Goal: Understand process/instructions

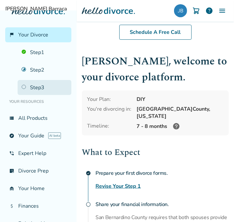
click at [43, 85] on link "Step 3" at bounding box center [45, 87] width 54 height 15
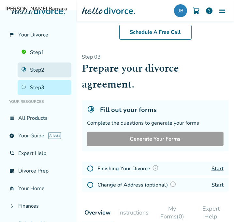
click at [39, 66] on link "Step 2" at bounding box center [45, 69] width 54 height 15
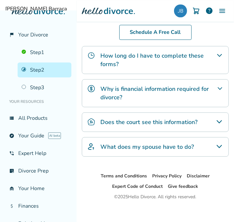
scroll to position [314, 0]
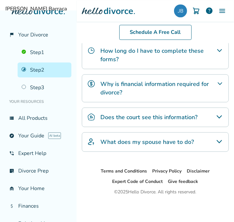
click at [174, 148] on div "What does my spouse have to do?" at bounding box center [155, 142] width 147 height 20
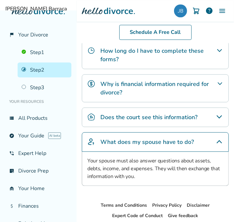
click at [174, 146] on div "What does my spouse have to do?" at bounding box center [155, 142] width 147 height 20
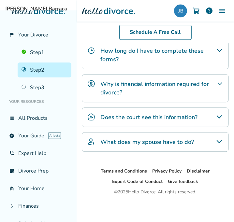
click at [170, 121] on div "Does the court see this information?" at bounding box center [155, 117] width 147 height 20
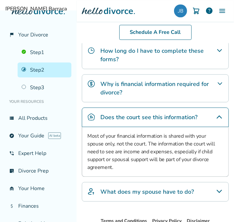
click at [170, 118] on h4 "Does the court see this information?" at bounding box center [148, 117] width 97 height 8
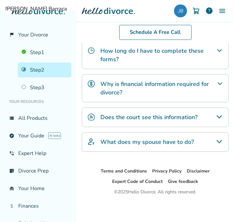
click at [164, 97] on div "Why is financial information required for divorce?" at bounding box center [155, 88] width 147 height 28
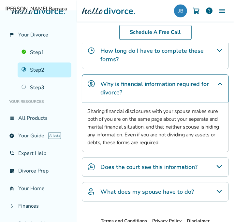
click at [164, 97] on div "Why is financial information required for divorce?" at bounding box center [155, 88] width 147 height 28
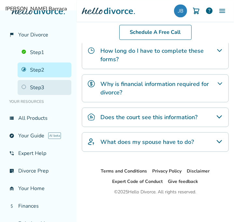
click at [50, 83] on link "Step 3" at bounding box center [45, 87] width 54 height 15
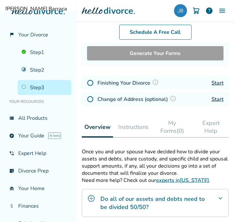
scroll to position [53, 0]
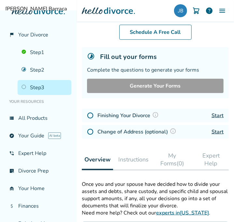
click at [216, 113] on link "Start" at bounding box center [217, 115] width 12 height 7
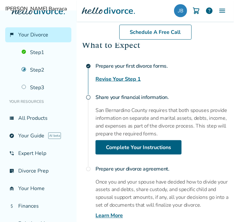
scroll to position [130, 0]
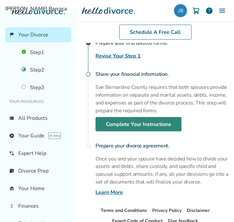
click at [165, 117] on link "Complete Your Instructions" at bounding box center [138, 124] width 86 height 14
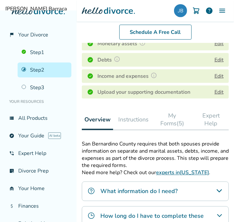
scroll to position [151, 0]
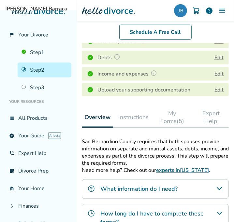
click at [142, 115] on button "Instructions" at bounding box center [132, 117] width 35 height 21
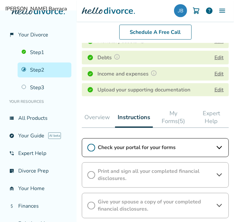
click at [94, 147] on icon at bounding box center [91, 148] width 8 height 8
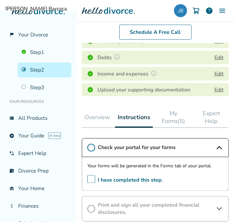
click at [90, 179] on span "I have completed this step." at bounding box center [124, 180] width 75 height 10
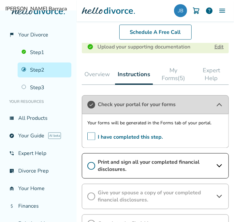
scroll to position [216, 0]
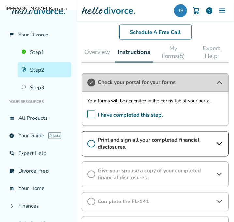
click at [143, 142] on span "Print and sign all your completed financial disclosures." at bounding box center [155, 144] width 115 height 14
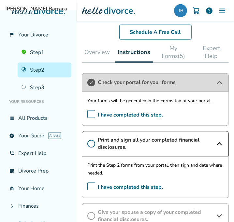
click at [92, 183] on span "I have completed this step." at bounding box center [124, 188] width 75 height 10
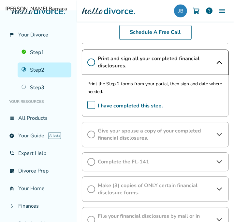
scroll to position [313, 0]
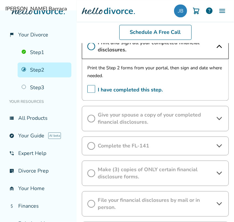
click at [135, 116] on span "Give your spouse a copy of your completed financial disclosures." at bounding box center [155, 118] width 115 height 14
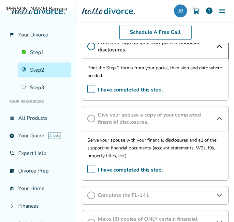
click at [90, 168] on span "I have completed this step." at bounding box center [124, 170] width 75 height 10
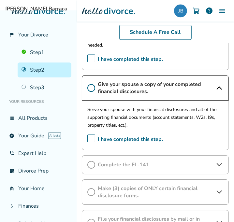
scroll to position [346, 0]
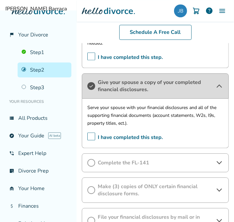
click at [92, 135] on span "I have completed this step." at bounding box center [124, 137] width 75 height 10
click at [91, 56] on span "I have completed this step." at bounding box center [124, 57] width 75 height 10
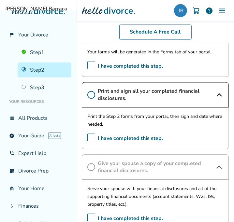
scroll to position [248, 0]
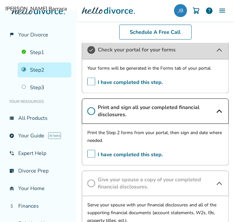
click at [94, 112] on circle at bounding box center [91, 111] width 7 height 7
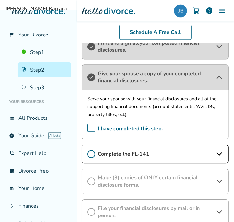
scroll to position [313, 0]
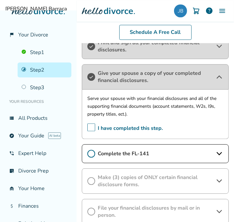
click at [91, 154] on icon at bounding box center [91, 154] width 8 height 8
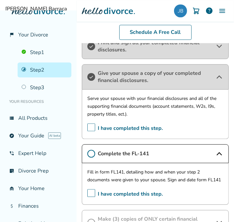
click at [91, 199] on span "I have completed this step." at bounding box center [124, 194] width 75 height 10
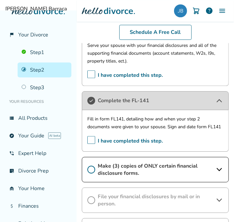
scroll to position [378, 0]
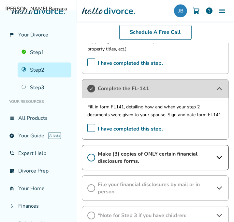
click at [90, 161] on icon at bounding box center [91, 158] width 8 height 8
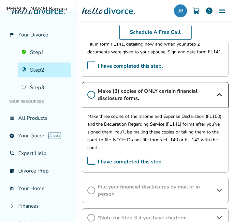
scroll to position [443, 0]
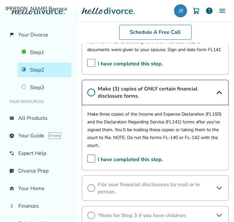
click at [138, 195] on span "File your financial disclosures by mail or in person." at bounding box center [155, 188] width 115 height 14
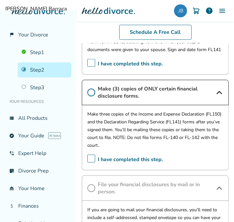
click at [94, 192] on icon at bounding box center [91, 188] width 8 height 8
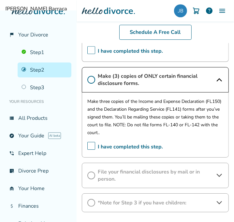
scroll to position [509, 0]
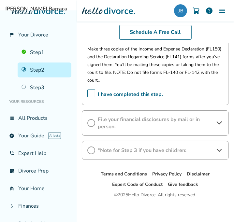
click at [97, 127] on div "File your financial disclosures by mail or in person." at bounding box center [155, 122] width 147 height 25
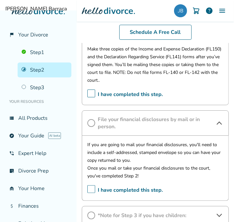
click at [92, 195] on span "I have completed this step." at bounding box center [124, 190] width 75 height 10
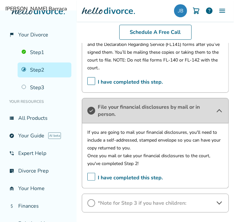
scroll to position [574, 0]
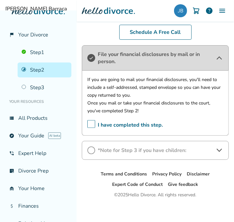
click at [155, 154] on span "*Note for Step 3 if you have children:" at bounding box center [155, 150] width 115 height 7
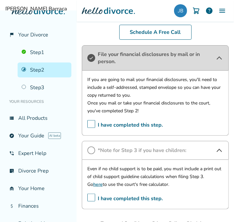
click at [89, 203] on span "I have completed this step." at bounding box center [124, 199] width 75 height 10
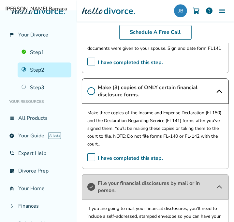
scroll to position [411, 0]
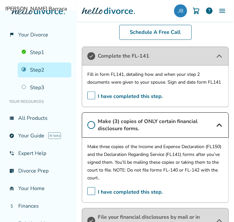
click at [93, 129] on icon at bounding box center [91, 125] width 8 height 8
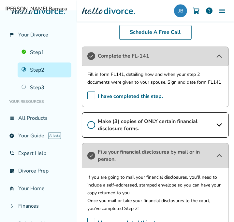
click at [90, 136] on div "Make (3) copies of ONLY certain financial disclosure forms." at bounding box center [155, 124] width 147 height 25
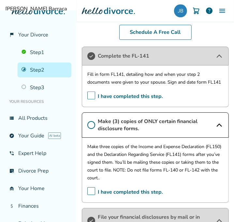
click at [92, 195] on span "I have completed this step." at bounding box center [124, 192] width 75 height 10
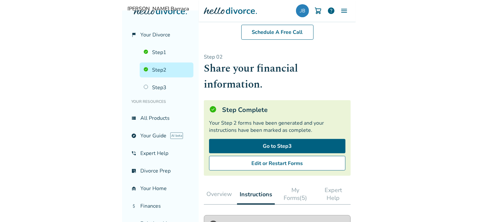
scroll to position [0, 0]
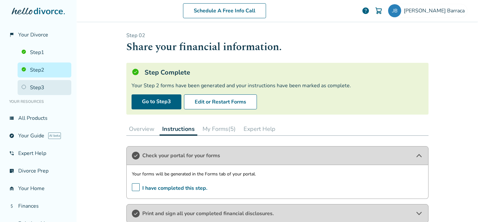
click at [50, 87] on link "Step 3" at bounding box center [45, 87] width 54 height 15
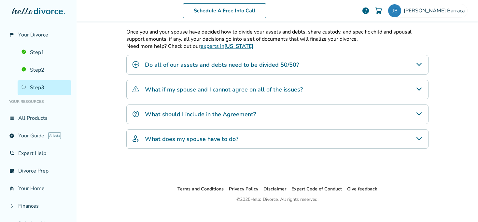
scroll to position [163, 0]
